Goal: Task Accomplishment & Management: Manage account settings

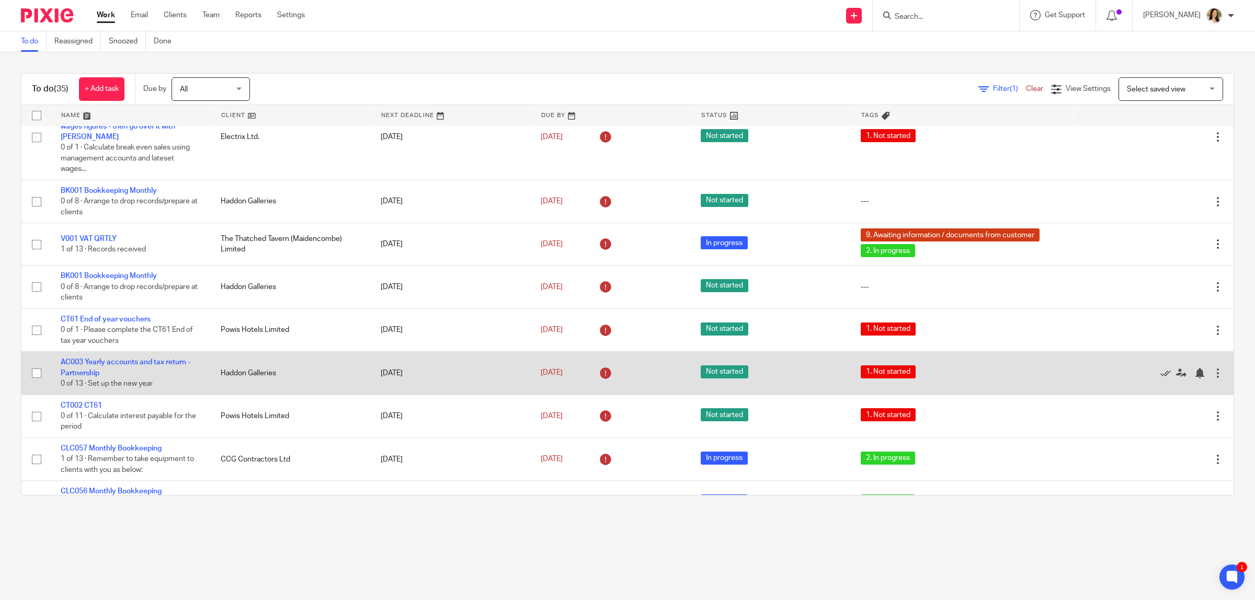
scroll to position [457, 0]
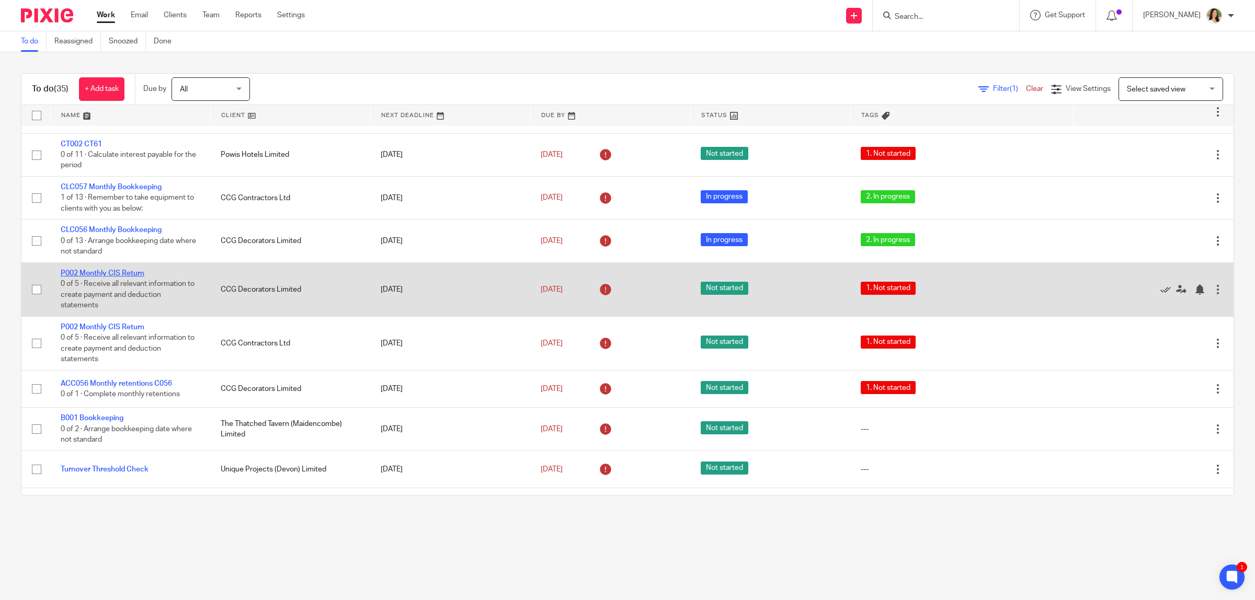
click at [102, 273] on link "P002 Monthly CIS Return" at bounding box center [103, 273] width 84 height 7
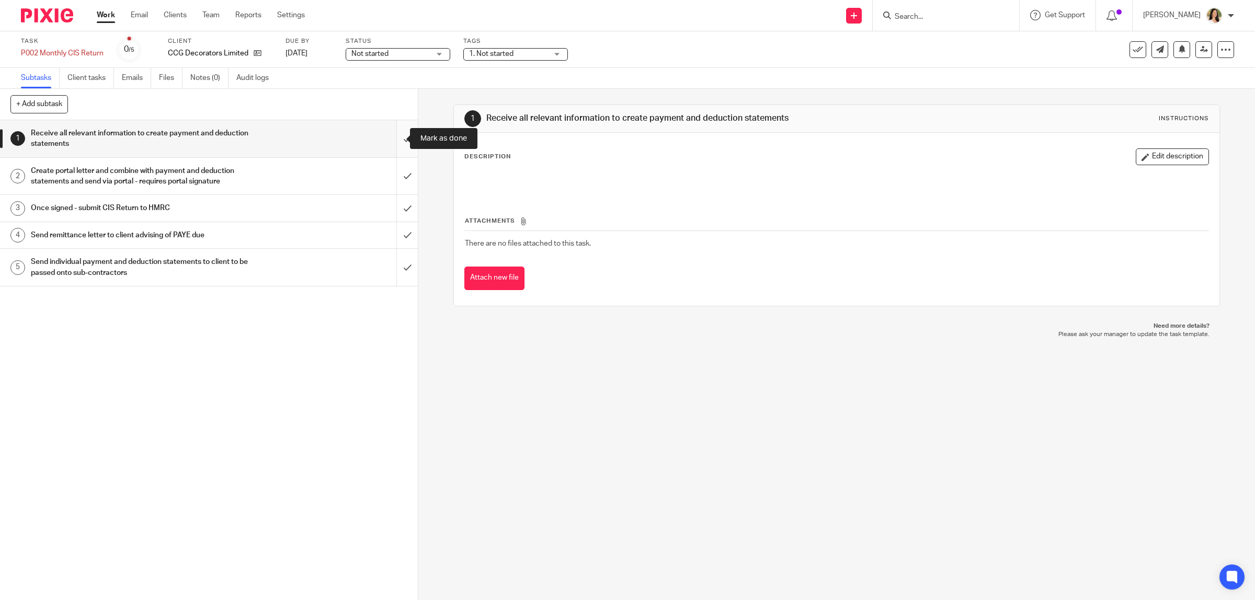
click at [393, 140] on input "submit" at bounding box center [209, 138] width 418 height 37
click at [398, 173] on input "submit" at bounding box center [209, 176] width 418 height 37
click at [398, 205] on input "submit" at bounding box center [209, 208] width 418 height 26
click at [399, 273] on input "submit" at bounding box center [209, 267] width 418 height 37
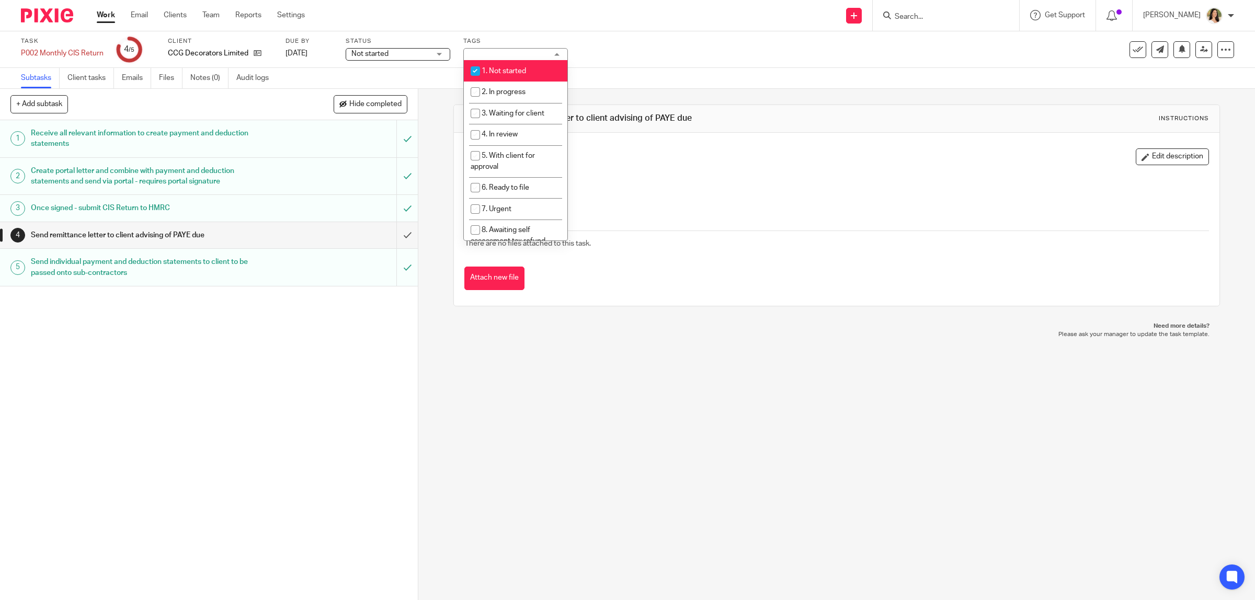
click at [511, 72] on span "1. Not started" at bounding box center [504, 70] width 44 height 7
checkbox input "false"
click at [512, 89] on span "2. In progress" at bounding box center [504, 91] width 44 height 7
checkbox input "true"
click at [408, 55] on span "Not started" at bounding box center [390, 54] width 78 height 11
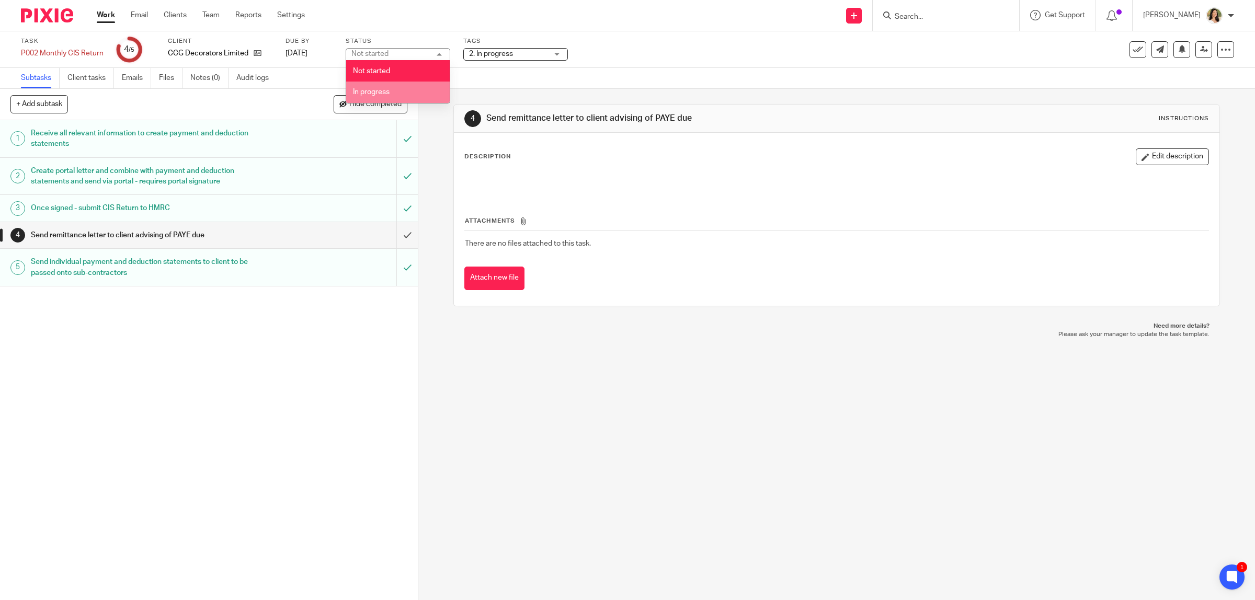
click at [406, 82] on li "In progress" at bounding box center [398, 92] width 104 height 21
click at [589, 58] on div "Task P002 Monthly CIS Return Save P002 Monthly CIS Return 4 /5 Client CCG Decor…" at bounding box center [526, 49] width 1011 height 25
click at [409, 53] on span "In progress" at bounding box center [390, 54] width 78 height 11
click at [409, 53] on div "In progress In progress" at bounding box center [398, 54] width 105 height 13
click at [715, 42] on div "Task P002 Monthly CIS Return Save P002 Monthly CIS Return 4 /5 Client CCG Decor…" at bounding box center [526, 49] width 1011 height 25
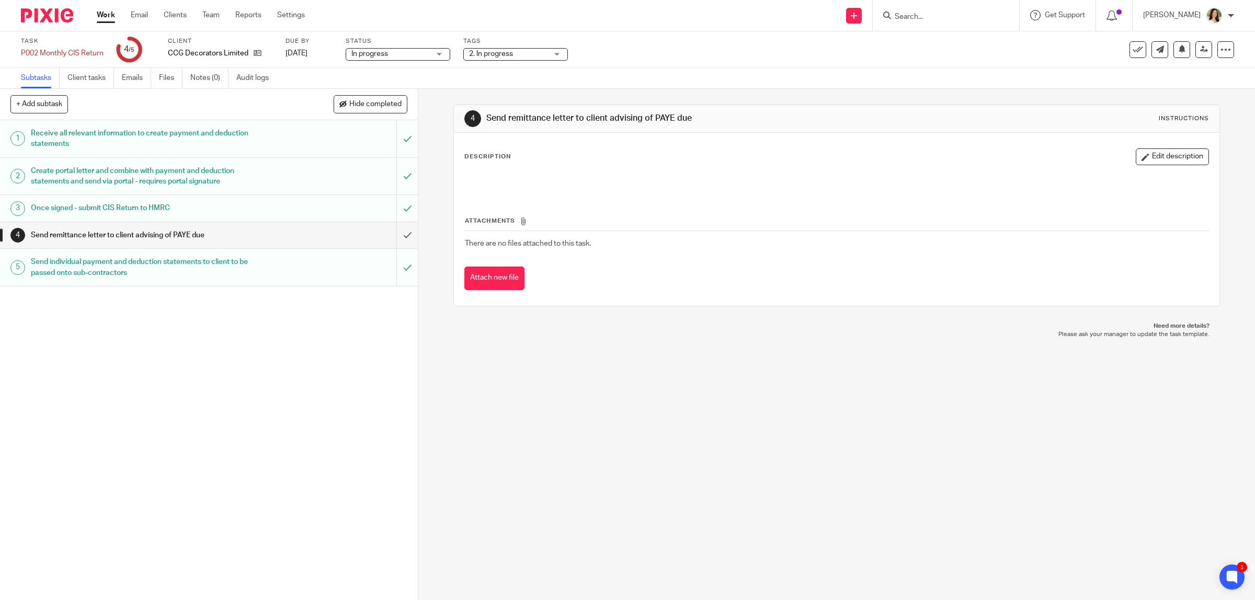
click at [391, 55] on span "In progress" at bounding box center [390, 54] width 78 height 11
click at [391, 55] on div "In progress In progress" at bounding box center [398, 54] width 105 height 13
click at [1198, 49] on link at bounding box center [1203, 49] width 17 height 17
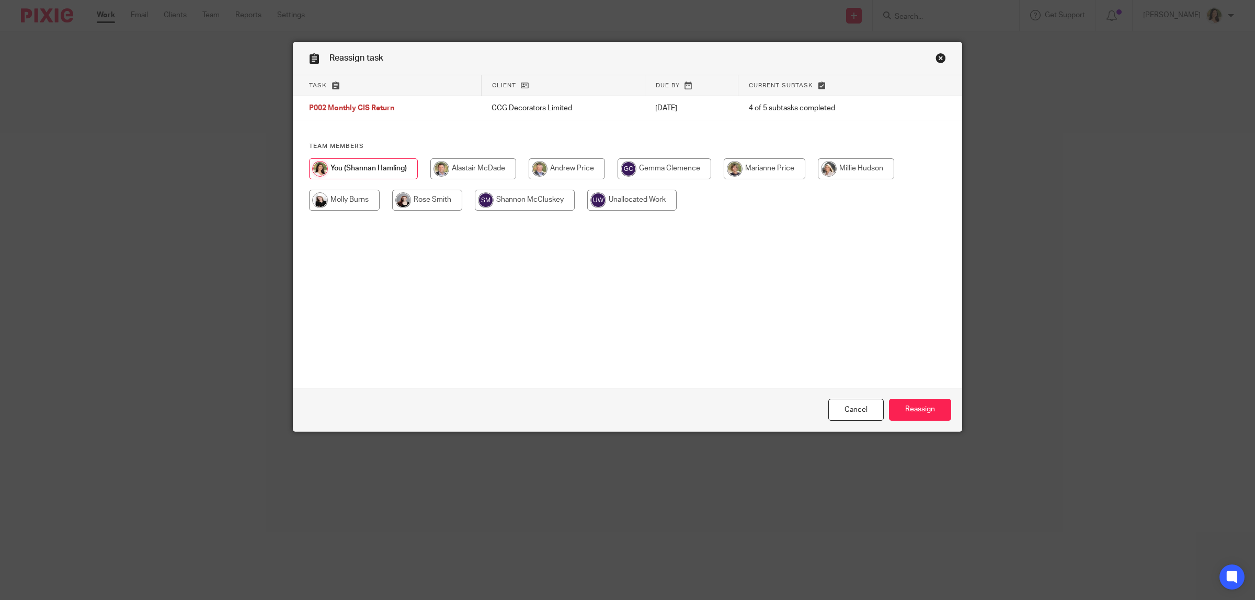
click at [779, 173] on input "radio" at bounding box center [765, 168] width 82 height 21
radio input "true"
click at [915, 410] on input "Reassign" at bounding box center [920, 410] width 62 height 22
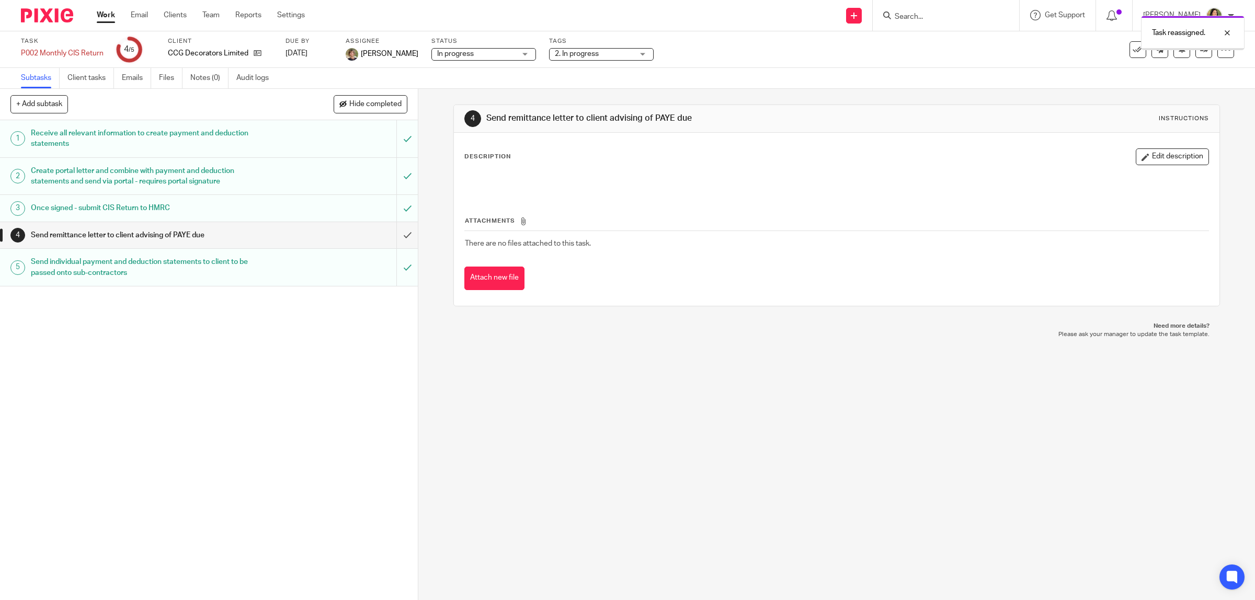
click at [113, 19] on link "Work" at bounding box center [106, 15] width 18 height 10
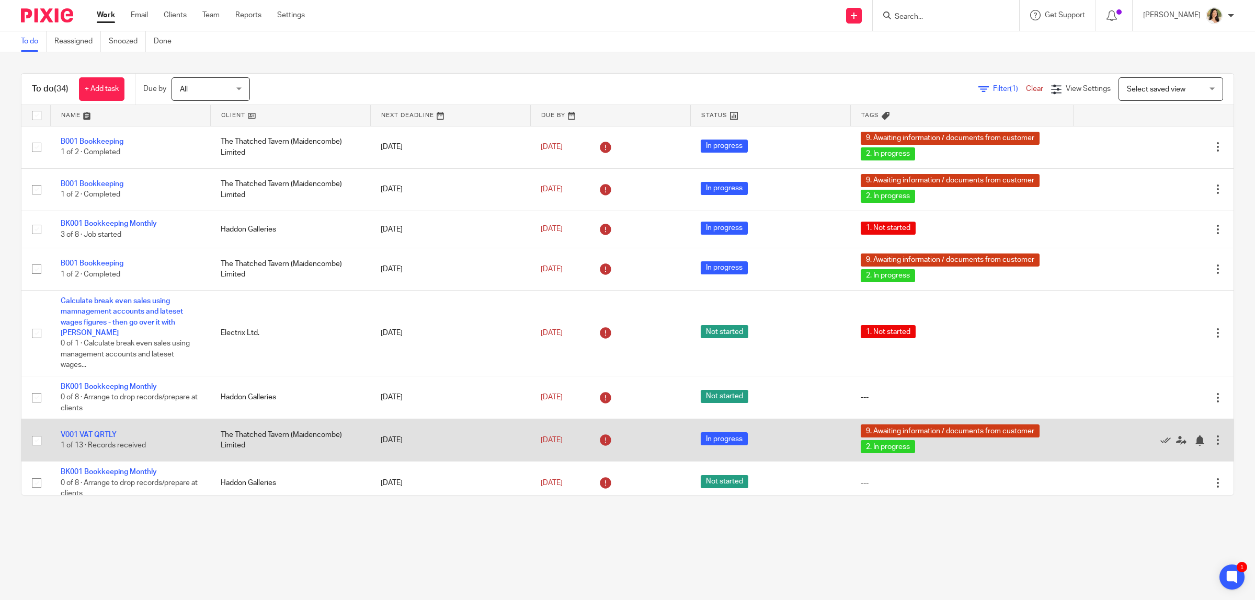
scroll to position [327, 0]
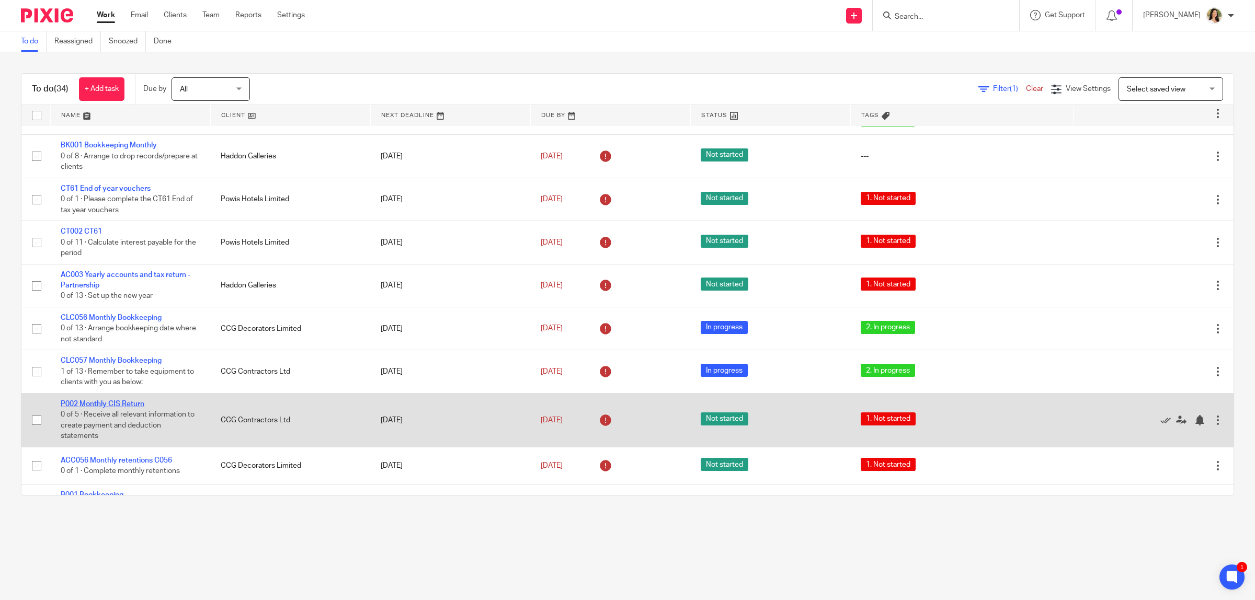
click at [111, 403] on link "P002 Monthly CIS Return" at bounding box center [103, 403] width 84 height 7
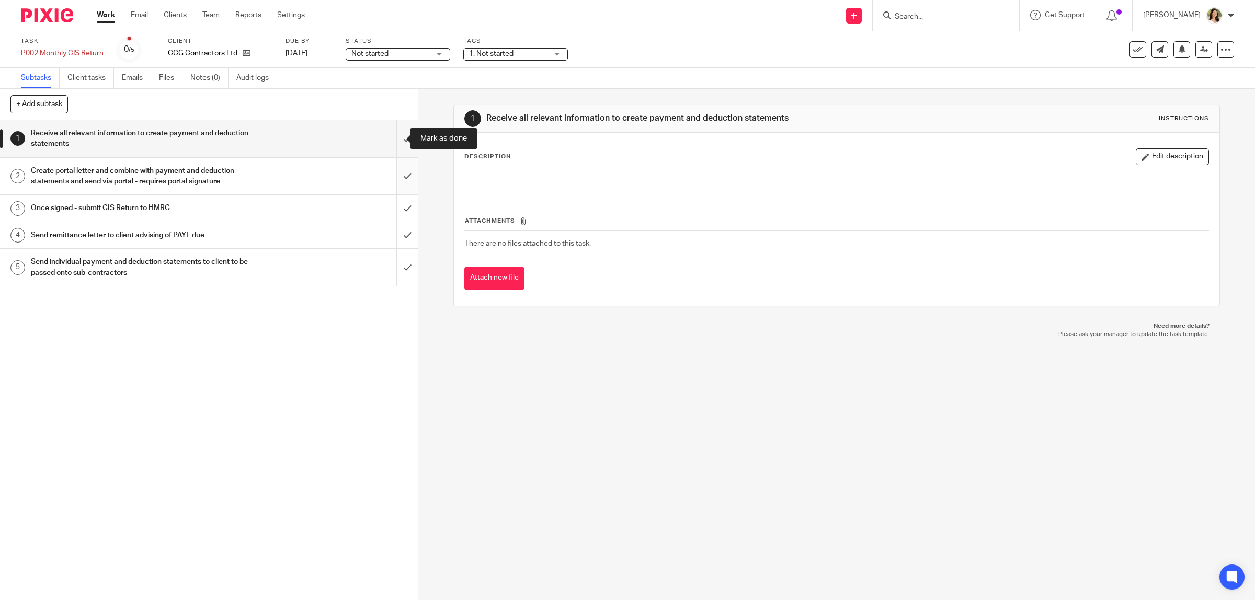
drag, startPoint x: 391, startPoint y: 137, endPoint x: 395, endPoint y: 159, distance: 22.3
click at [395, 158] on div "1 Receive all relevant information to create payment and deduction statements 2…" at bounding box center [209, 360] width 418 height 480
click at [394, 163] on input "submit" at bounding box center [209, 176] width 418 height 37
click at [395, 257] on input "submit" at bounding box center [209, 267] width 418 height 37
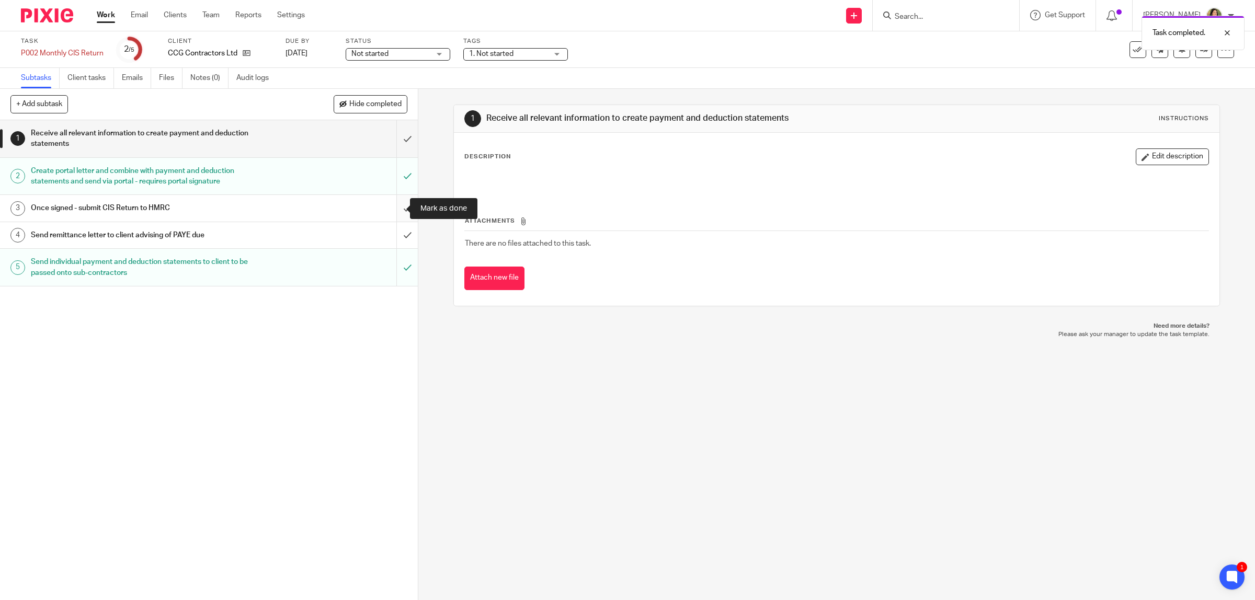
click at [395, 205] on input "submit" at bounding box center [209, 208] width 418 height 26
click at [388, 132] on input "submit" at bounding box center [209, 138] width 418 height 37
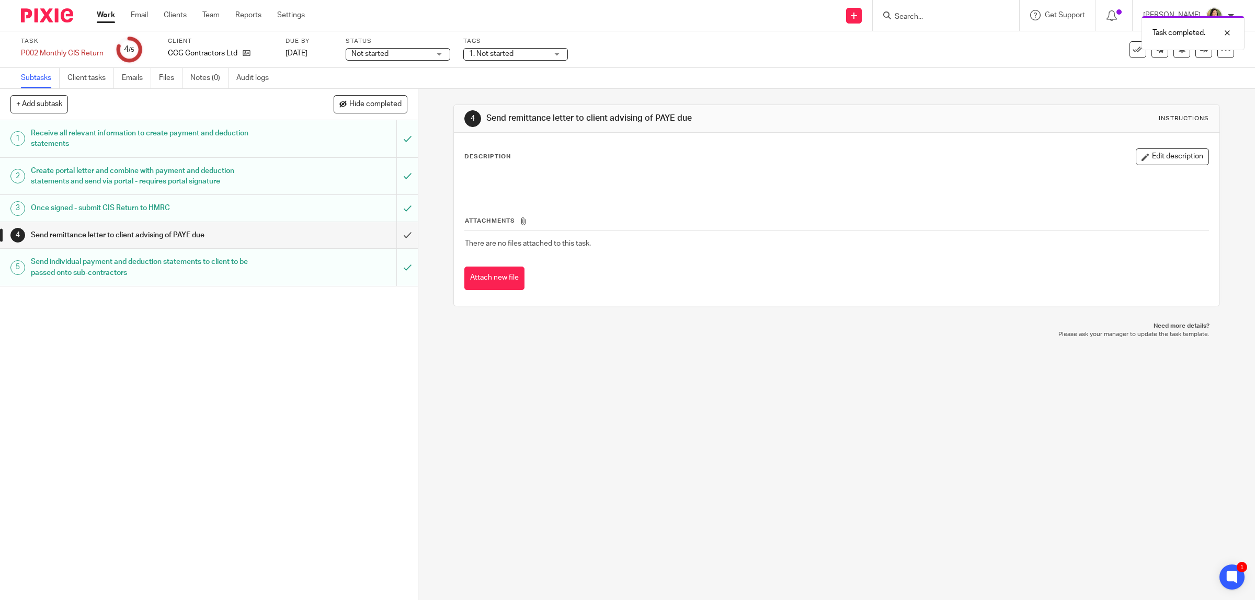
click at [402, 56] on span "Not started" at bounding box center [390, 54] width 78 height 11
click at [392, 89] on li "In progress" at bounding box center [398, 92] width 104 height 21
click at [508, 59] on div "1. Not started" at bounding box center [515, 54] width 105 height 13
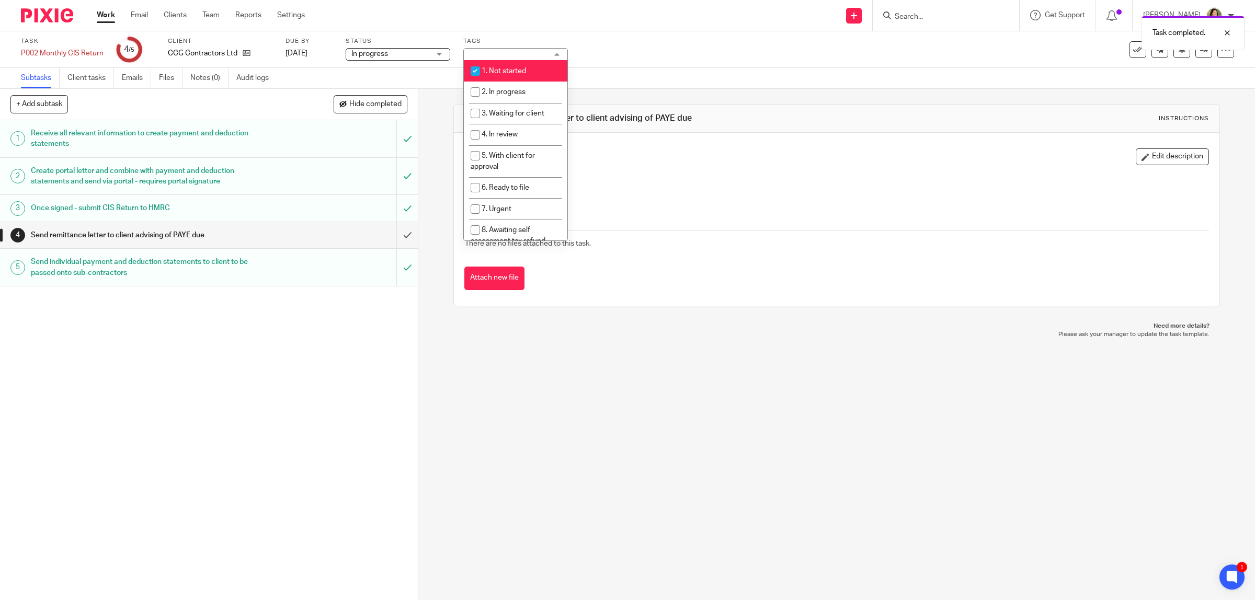
click at [505, 75] on li "1. Not started" at bounding box center [516, 70] width 104 height 21
checkbox input "false"
click at [503, 87] on li "2. In progress" at bounding box center [516, 92] width 104 height 21
checkbox input "true"
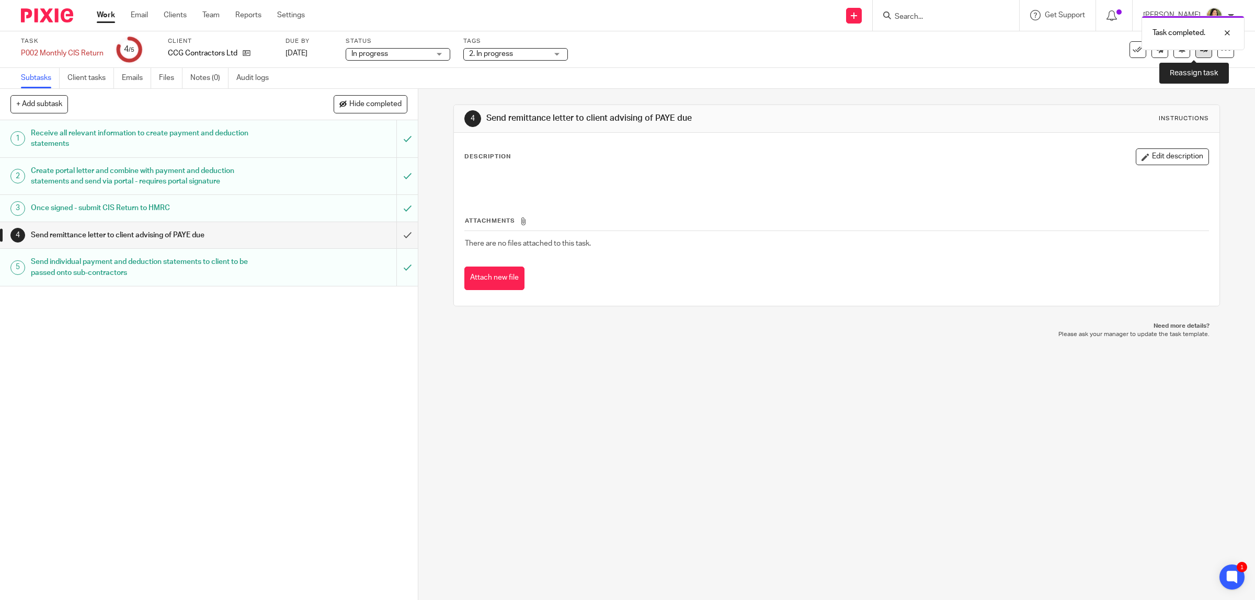
click at [1195, 54] on link at bounding box center [1203, 49] width 17 height 17
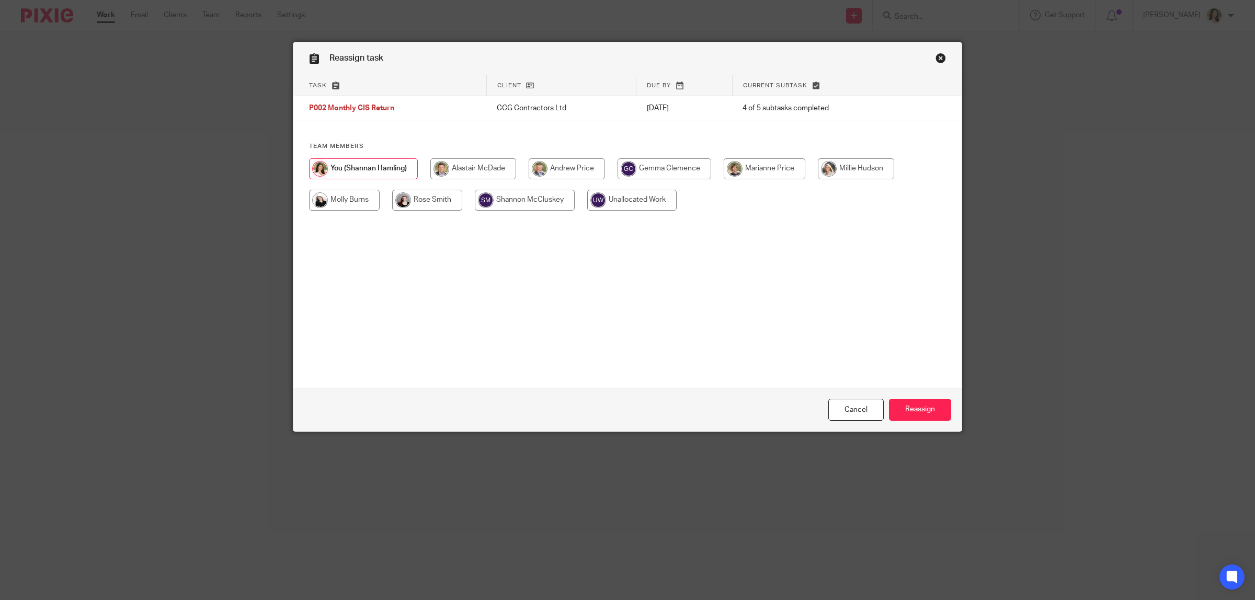
click at [754, 171] on input "radio" at bounding box center [765, 168] width 82 height 21
radio input "true"
click at [924, 417] on input "Reassign" at bounding box center [920, 410] width 62 height 22
